Goal: Task Accomplishment & Management: Manage account settings

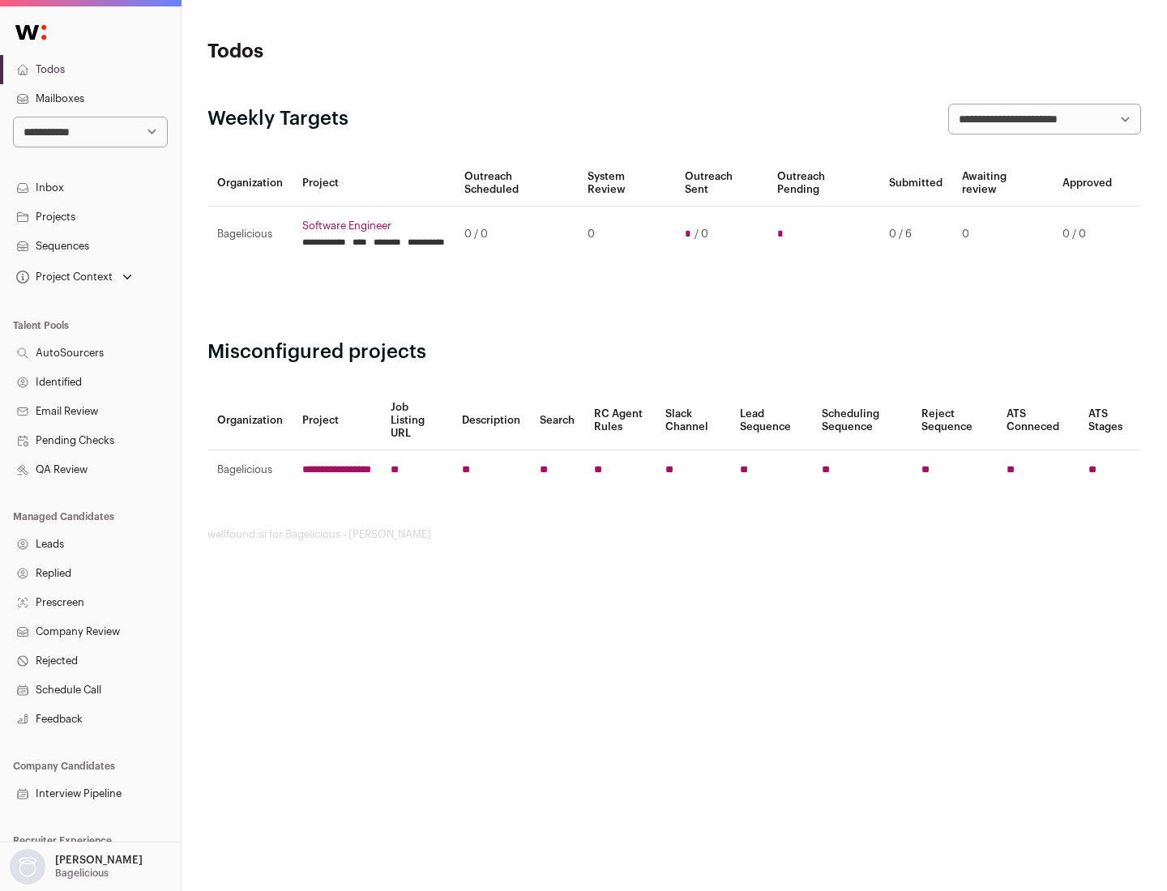
click at [90, 216] on link "Projects" at bounding box center [90, 217] width 181 height 29
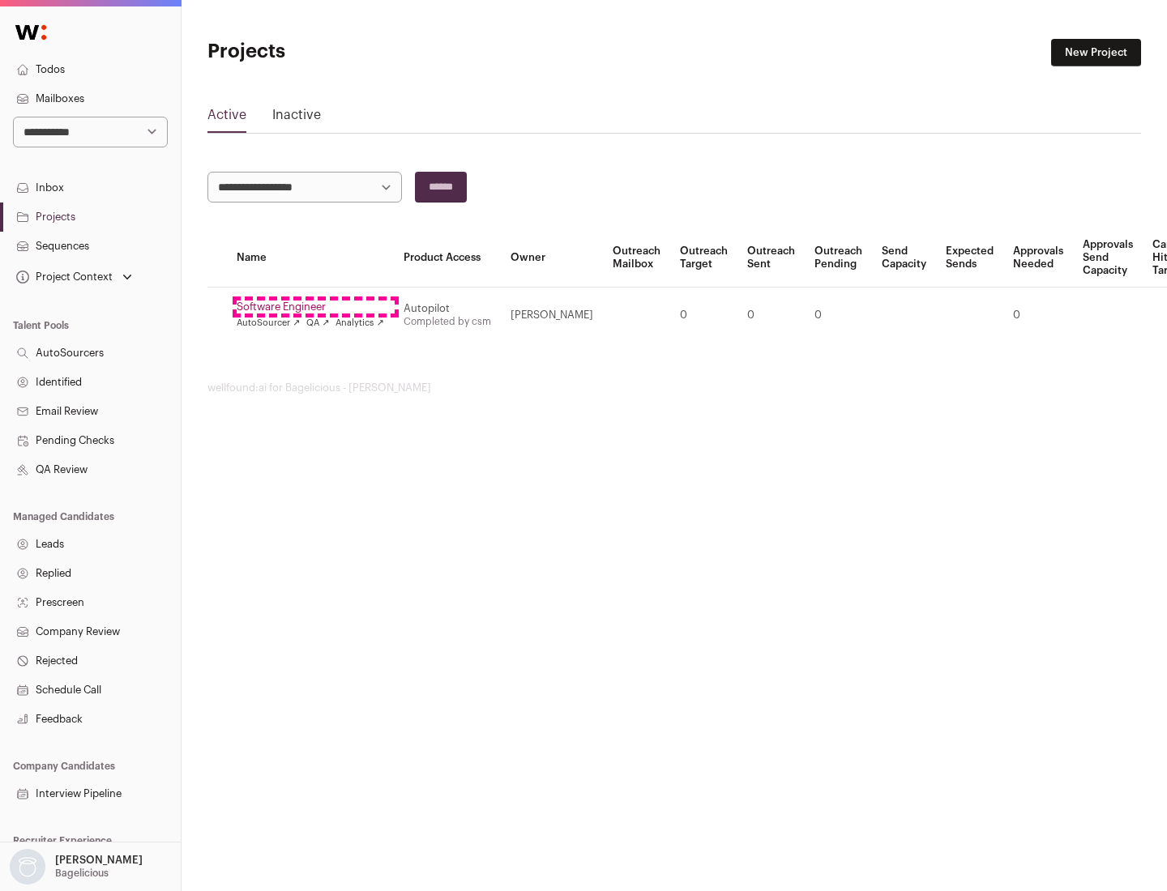
click at [315, 307] on link "Software Engineer" at bounding box center [310, 307] width 147 height 13
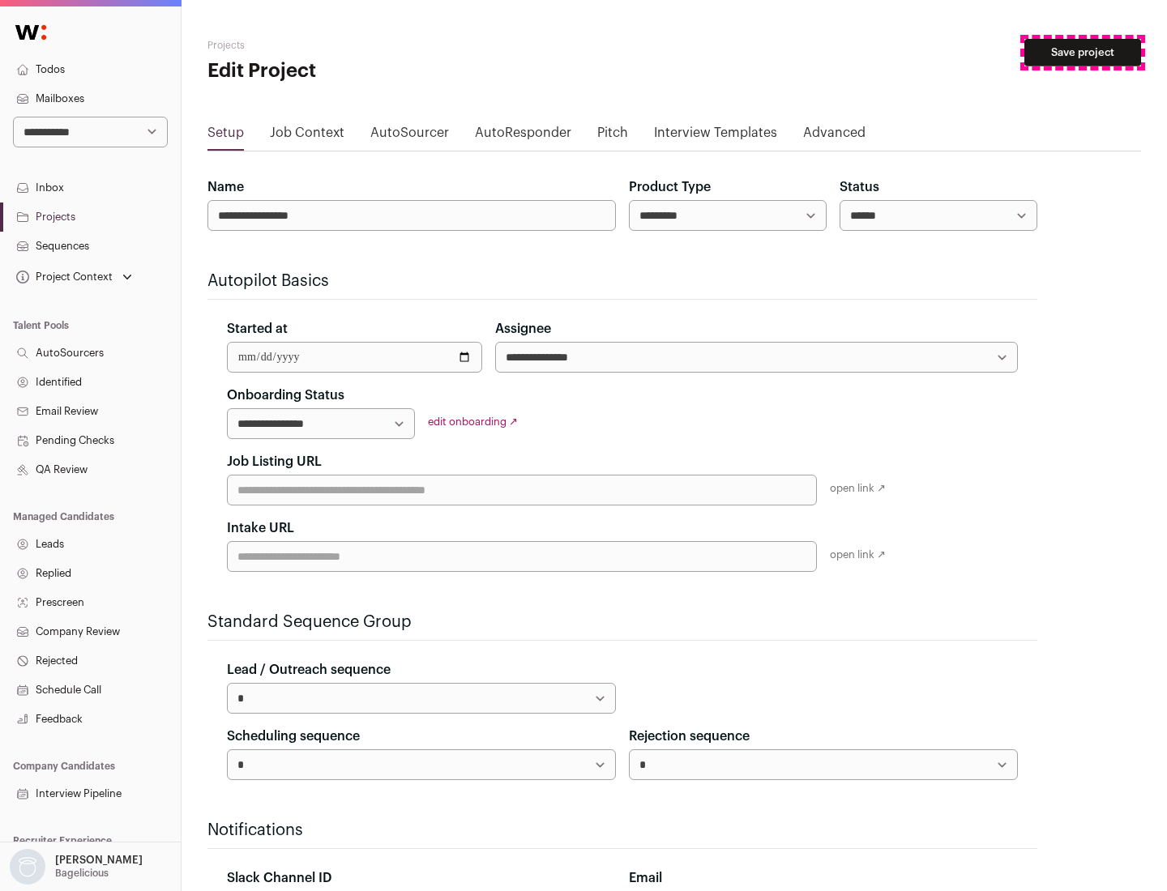
click at [1082, 53] on button "Save project" at bounding box center [1082, 53] width 117 height 28
